Goal: Transaction & Acquisition: Purchase product/service

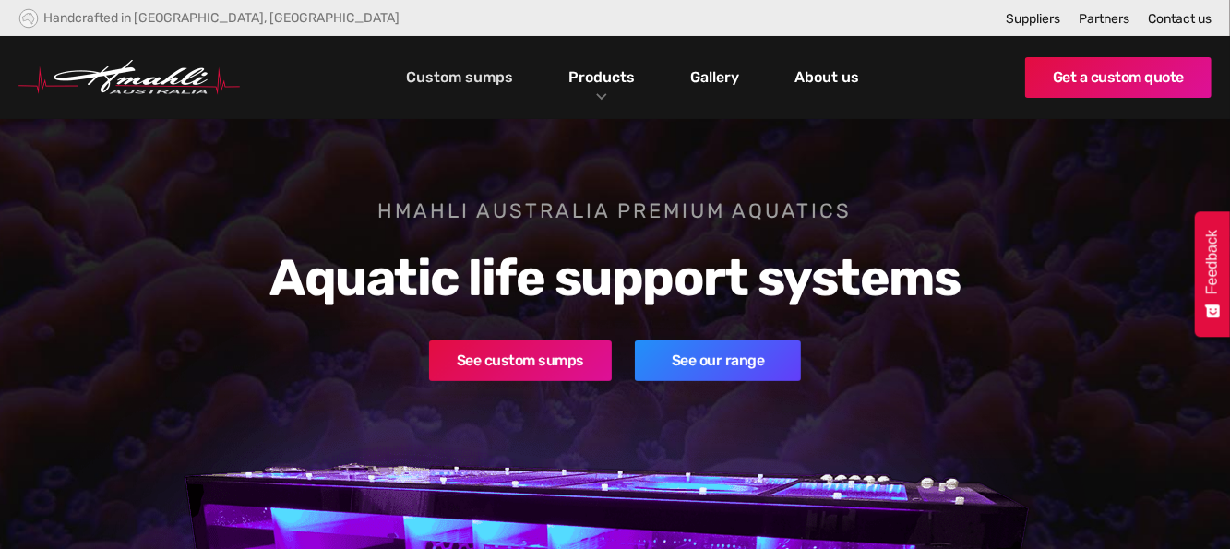
click at [490, 85] on link "Custom sumps" at bounding box center [460, 77] width 116 height 31
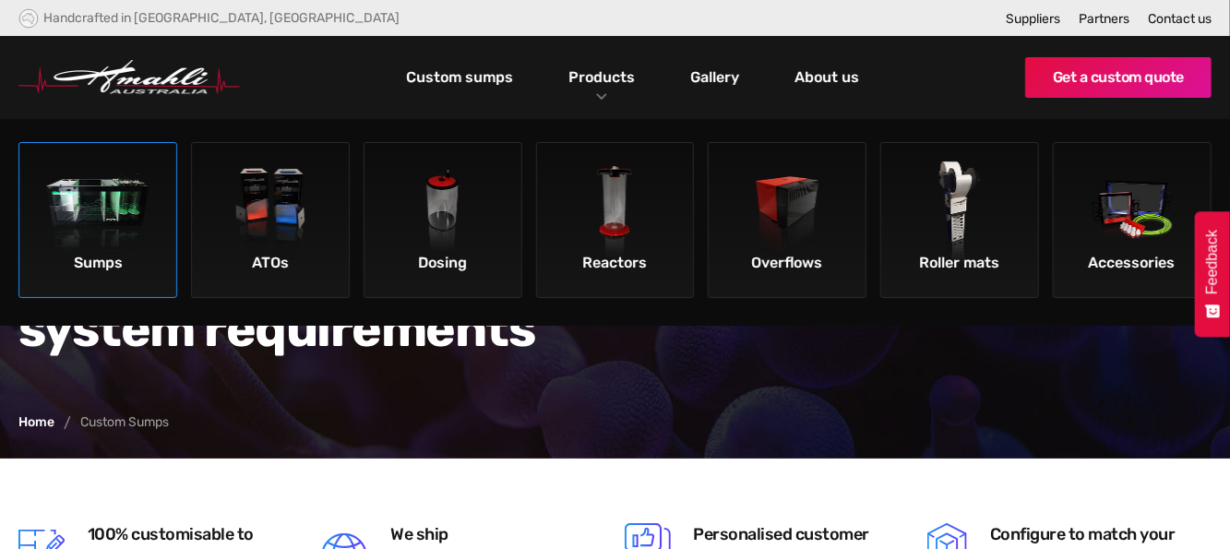
click at [116, 208] on img at bounding box center [98, 214] width 104 height 104
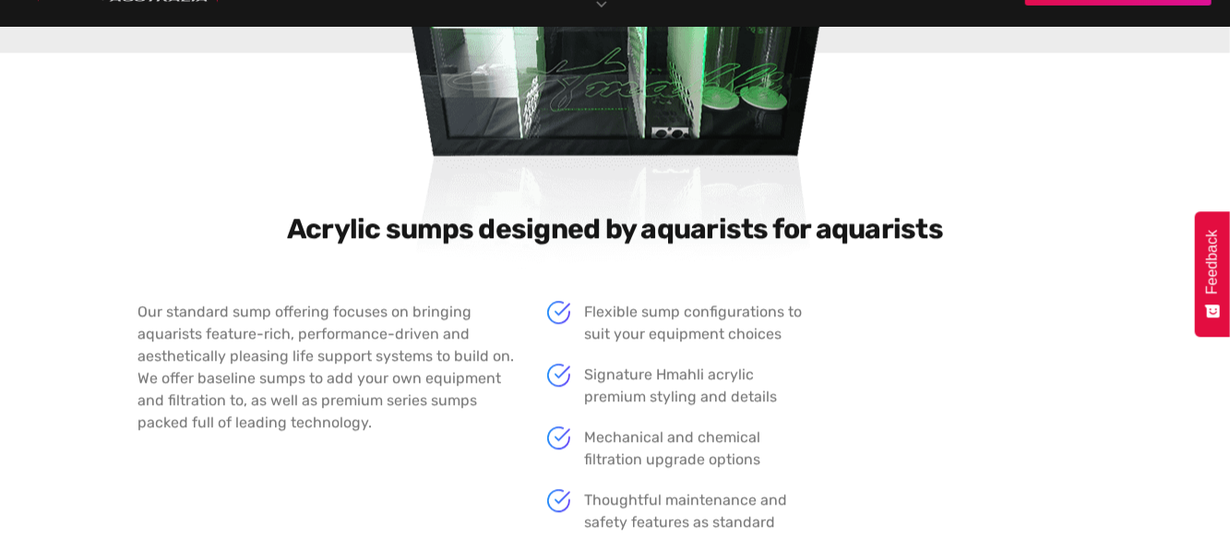
scroll to position [2328, 0]
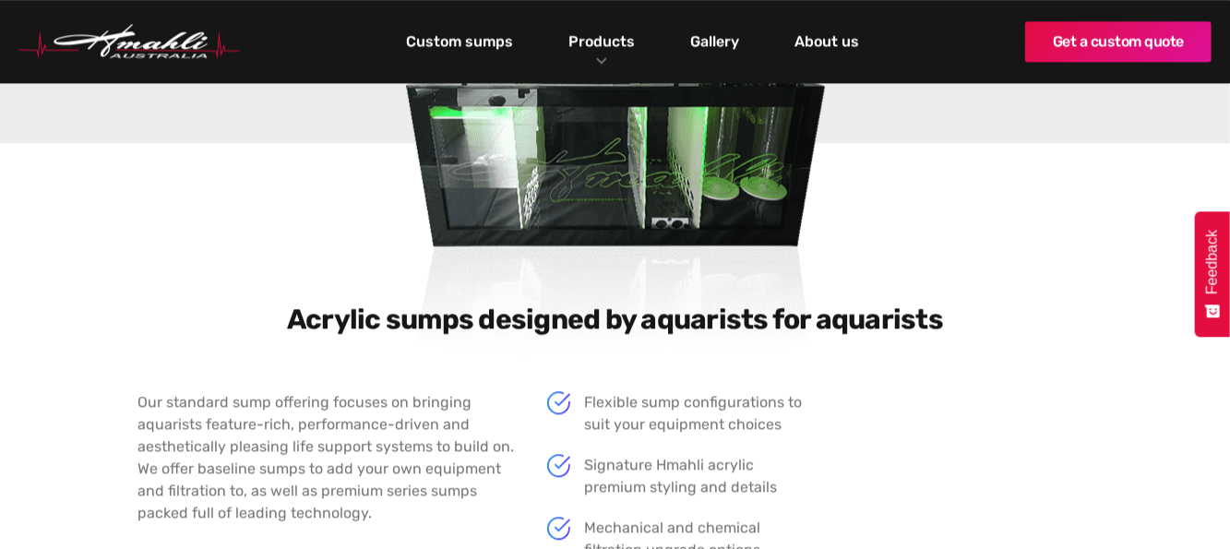
click at [690, 161] on img at bounding box center [615, 178] width 545 height 487
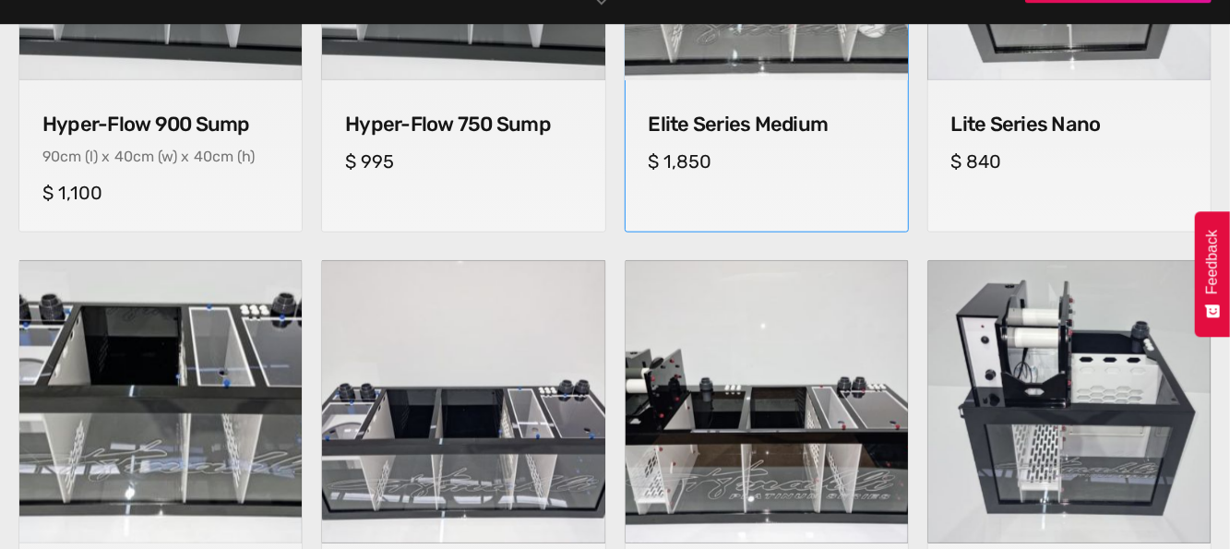
scroll to position [999, 0]
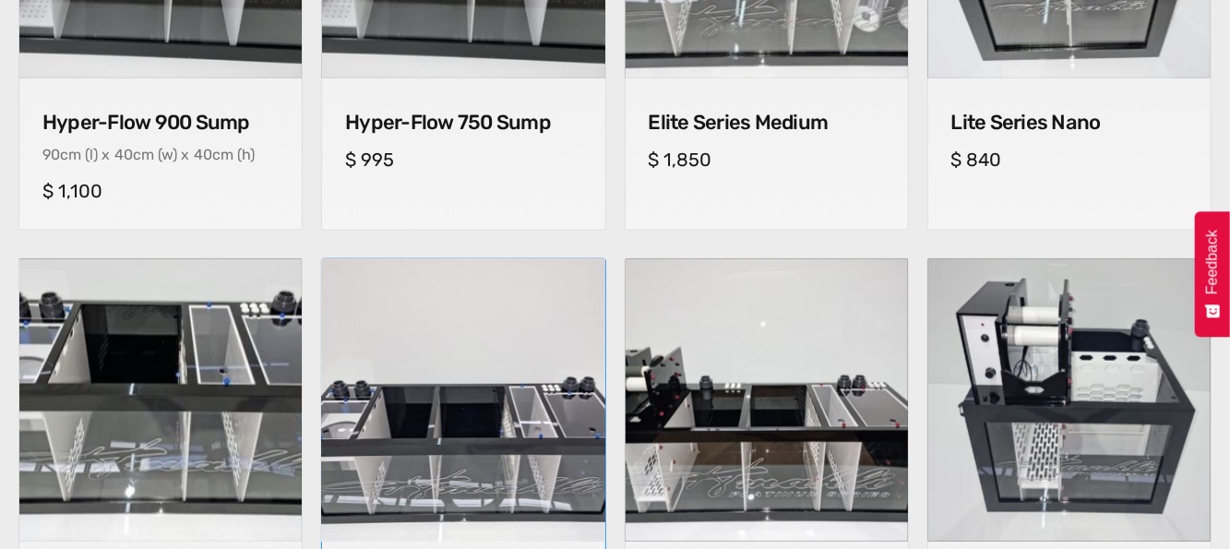
click at [447, 343] on img at bounding box center [464, 400] width 297 height 297
